Goal: Information Seeking & Learning: Learn about a topic

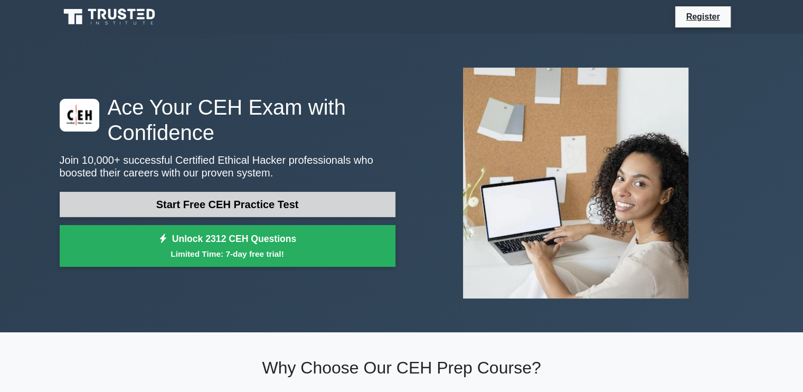
click at [267, 202] on link "Start Free CEH Practice Test" at bounding box center [228, 204] width 336 height 25
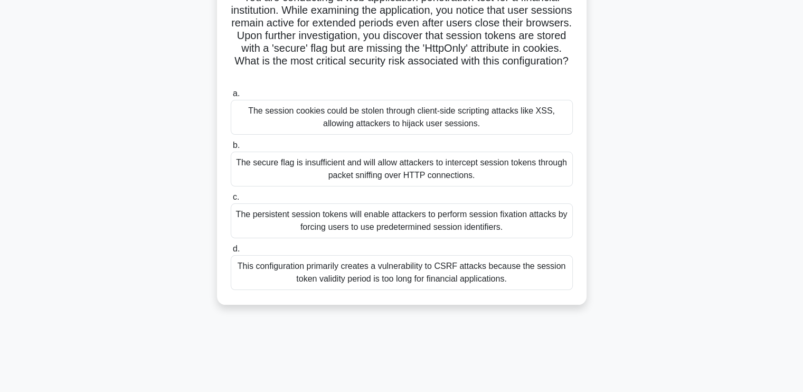
scroll to position [89, 0]
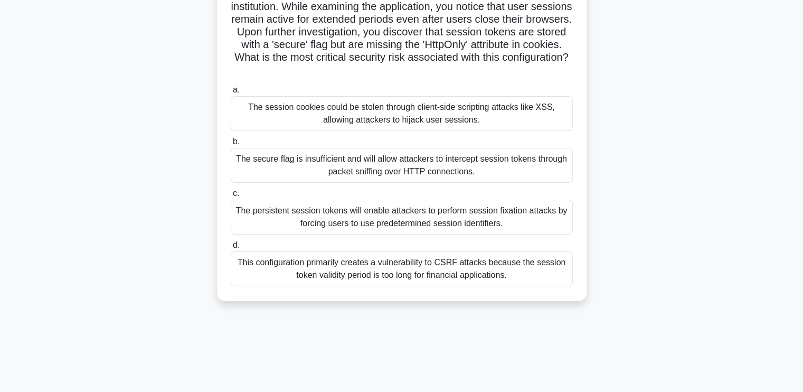
click at [488, 276] on div "This configuration primarily creates a vulnerability to CSRF attacks because th…" at bounding box center [402, 268] width 342 height 35
click at [231, 249] on input "d. This configuration primarily creates a vulnerability to CSRF attacks because…" at bounding box center [231, 245] width 0 height 7
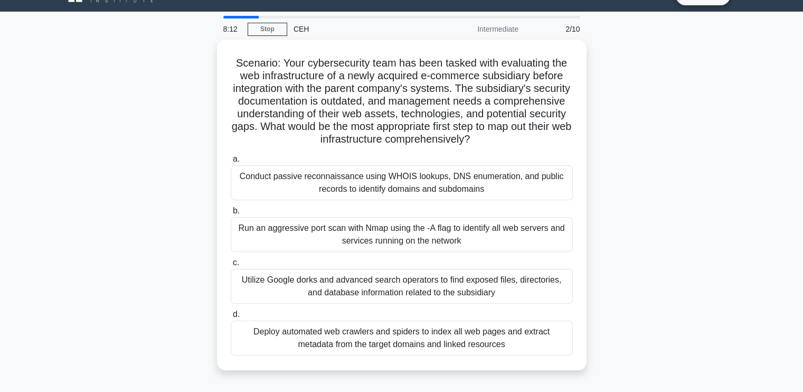
scroll to position [23, 0]
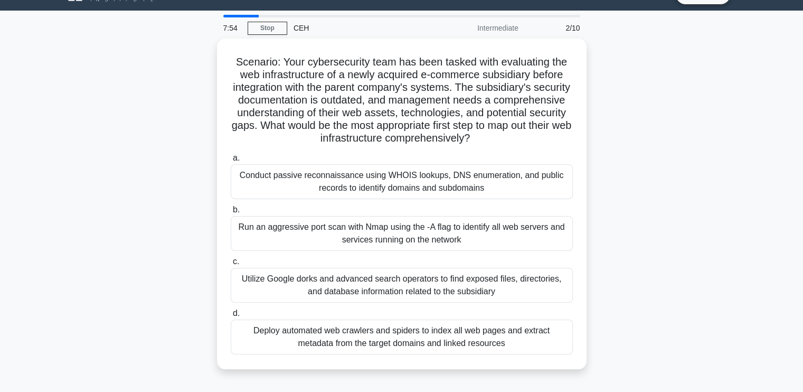
click at [622, 283] on div "Scenario: Your cybersecurity team has been tasked with evaluating the web infra…" at bounding box center [401, 210] width 697 height 343
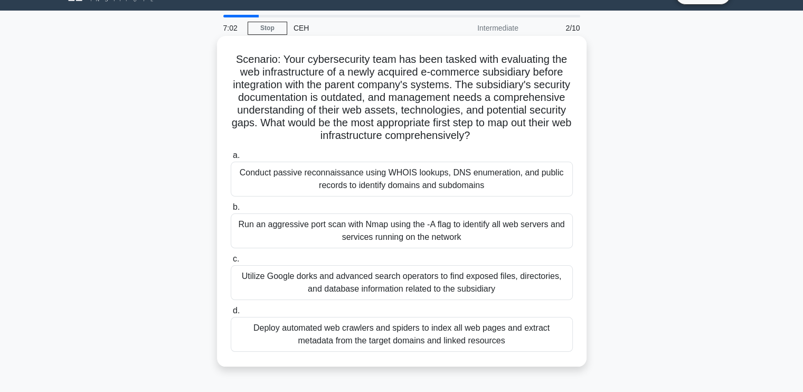
click at [505, 242] on div "Run an aggressive port scan with Nmap using the -A flag to identify all web ser…" at bounding box center [402, 230] width 342 height 35
click at [231, 211] on input "b. Run an aggressive port scan with Nmap using the -A flag to identify all web …" at bounding box center [231, 207] width 0 height 7
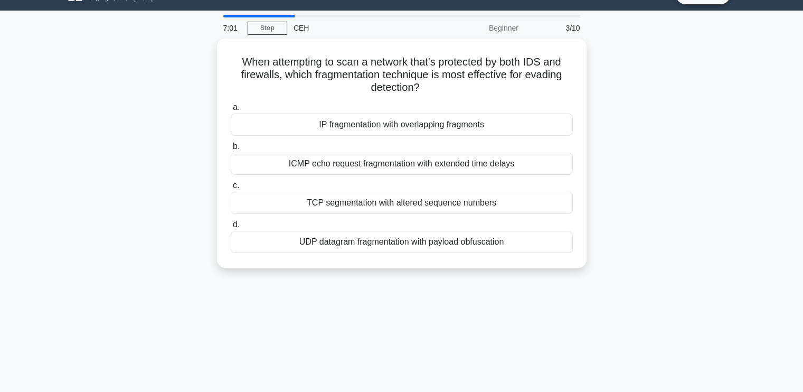
scroll to position [0, 0]
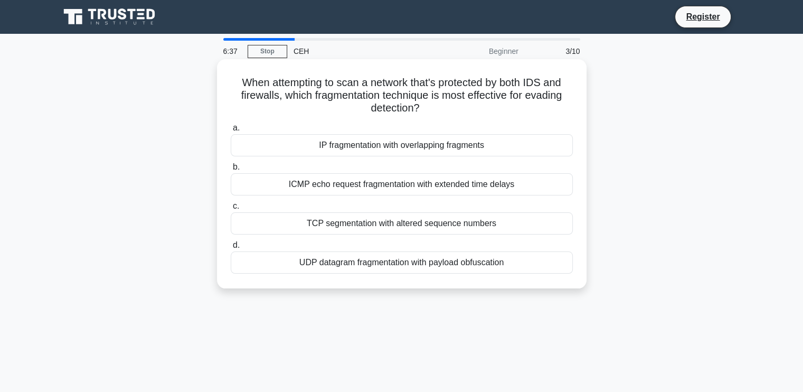
click at [451, 151] on div "IP fragmentation with overlapping fragments" at bounding box center [402, 145] width 342 height 22
click at [231, 131] on input "a. IP fragmentation with overlapping fragments" at bounding box center [231, 128] width 0 height 7
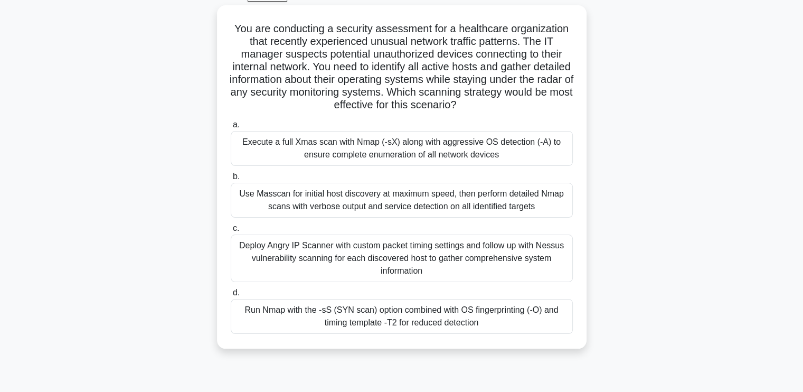
scroll to position [59, 0]
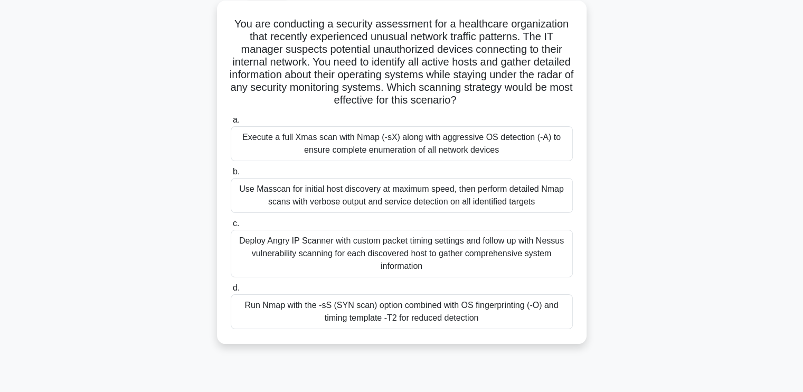
click at [484, 318] on div "Run Nmap with the -sS (SYN scan) option combined with OS fingerprinting (-O) an…" at bounding box center [402, 311] width 342 height 35
click at [231, 291] on input "d. Run Nmap with the -sS (SYN scan) option combined with OS fingerprinting (-O)…" at bounding box center [231, 288] width 0 height 7
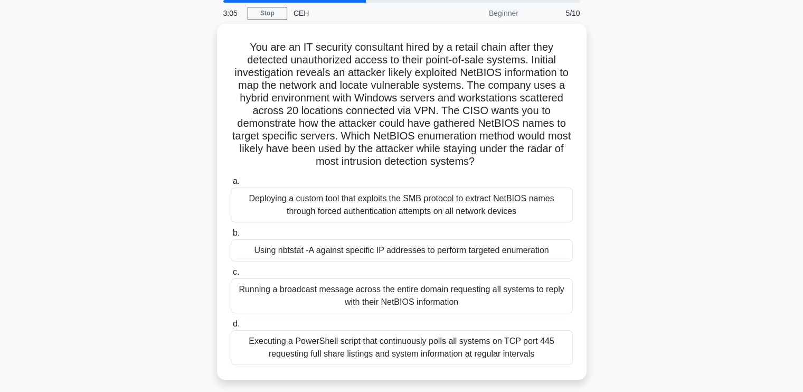
scroll to position [37, 0]
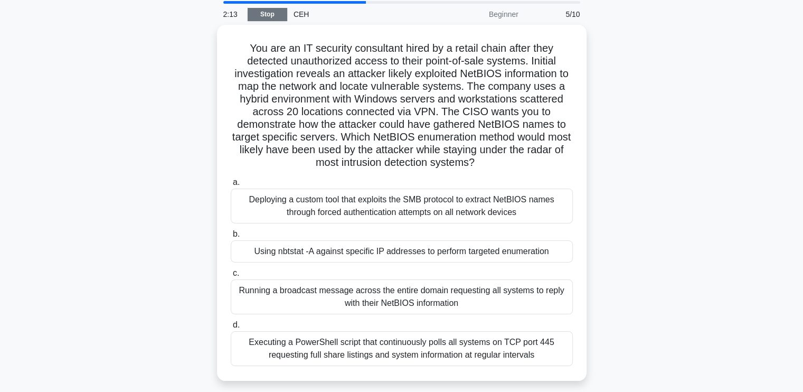
click at [263, 10] on link "Stop" at bounding box center [268, 14] width 40 height 13
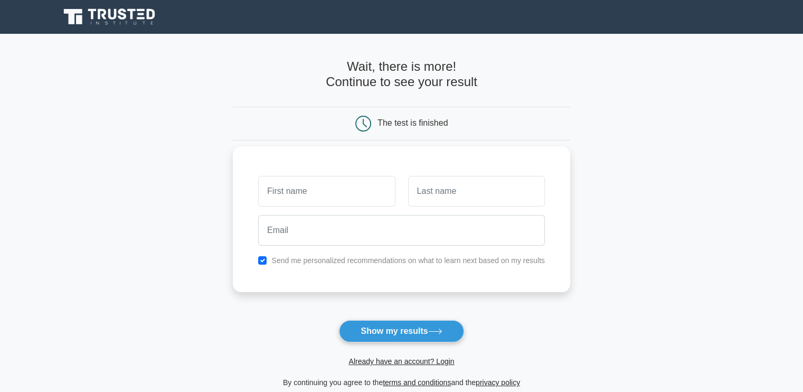
click at [334, 197] on input "text" at bounding box center [326, 191] width 137 height 31
type input "sairam"
click at [423, 189] on input "text" at bounding box center [476, 191] width 137 height 31
type input "m"
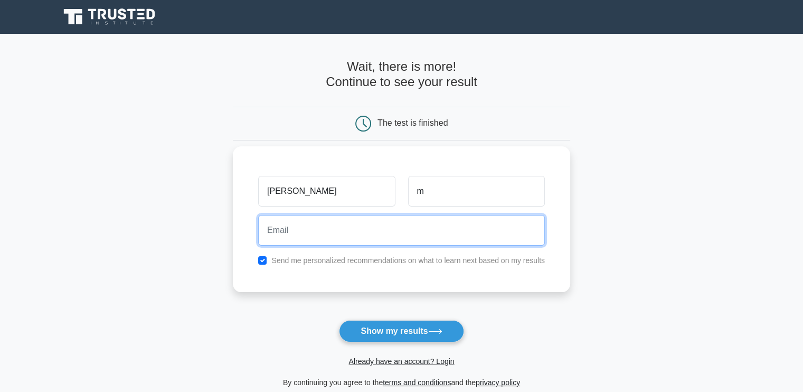
click at [383, 223] on input "email" at bounding box center [401, 230] width 287 height 31
type input "p"
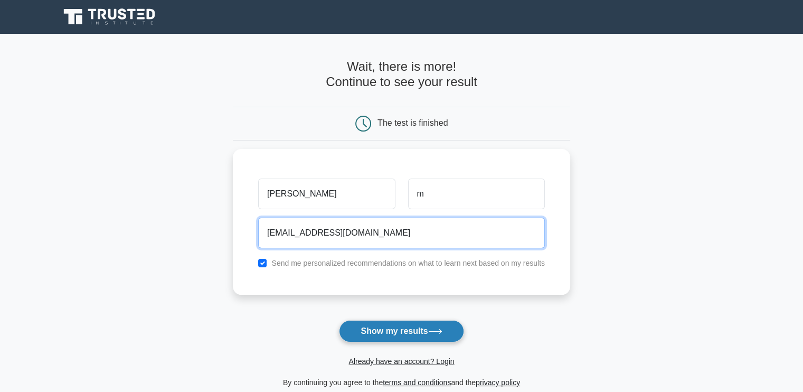
type input "playboyntplay@gmail.com"
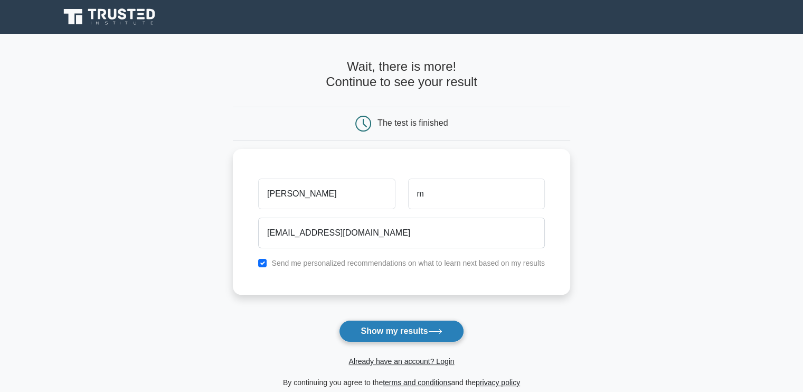
click at [394, 326] on button "Show my results" at bounding box center [401, 331] width 125 height 22
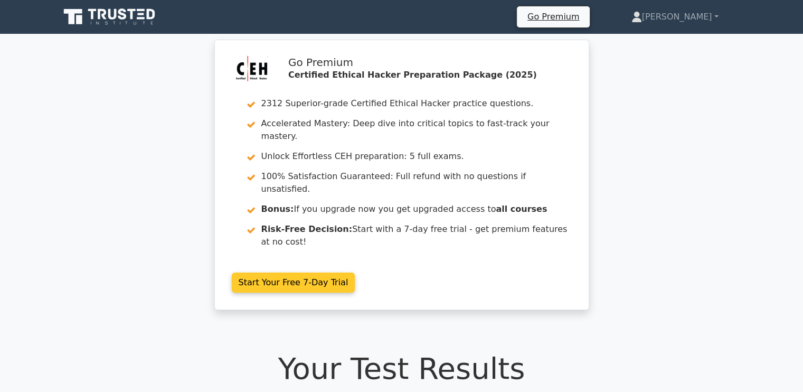
click at [305, 272] on link "Start Your Free 7-Day Trial" at bounding box center [294, 282] width 124 height 20
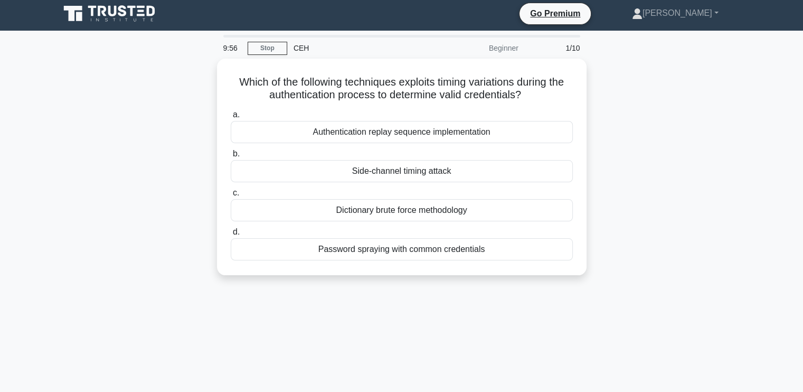
scroll to position [3, 0]
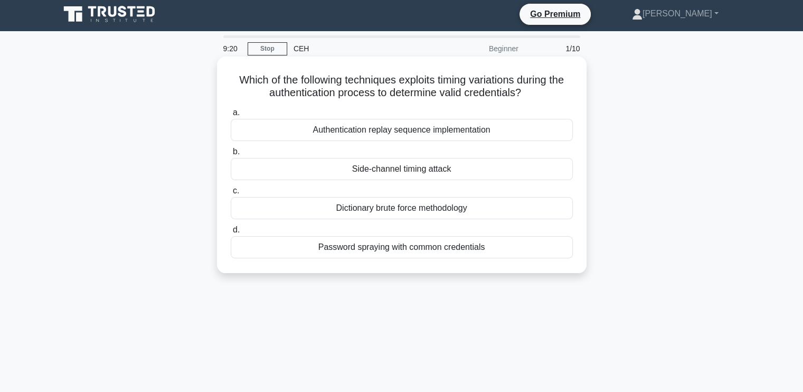
click at [454, 248] on div "Password spraying with common credentials" at bounding box center [402, 247] width 342 height 22
click at [231, 233] on input "d. Password spraying with common credentials" at bounding box center [231, 229] width 0 height 7
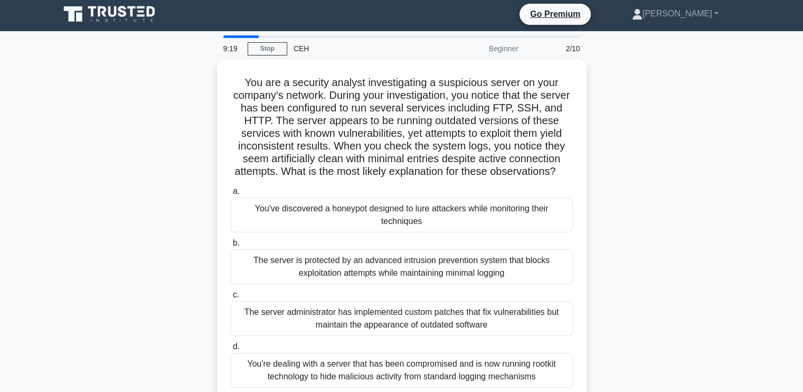
scroll to position [0, 0]
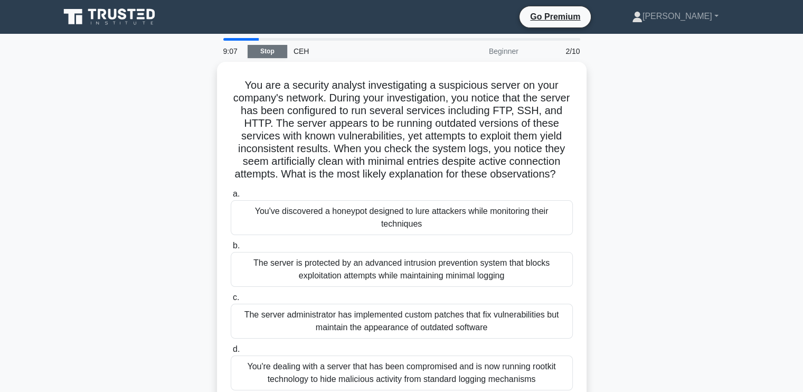
click at [266, 52] on link "Stop" at bounding box center [268, 51] width 40 height 13
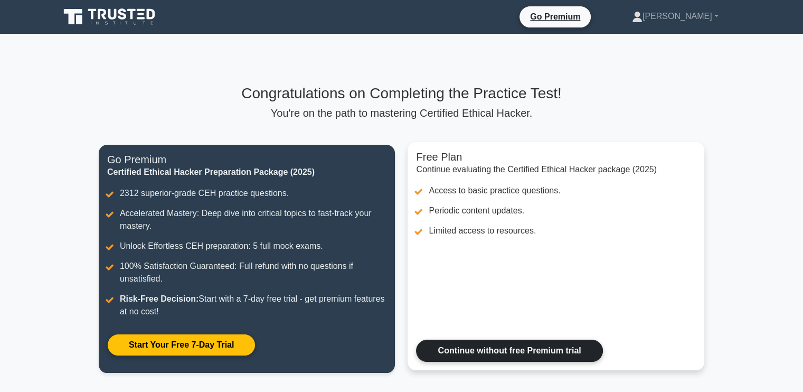
click at [557, 347] on link "Continue without free Premium trial" at bounding box center [509, 350] width 186 height 22
